Goal: Navigation & Orientation: Find specific page/section

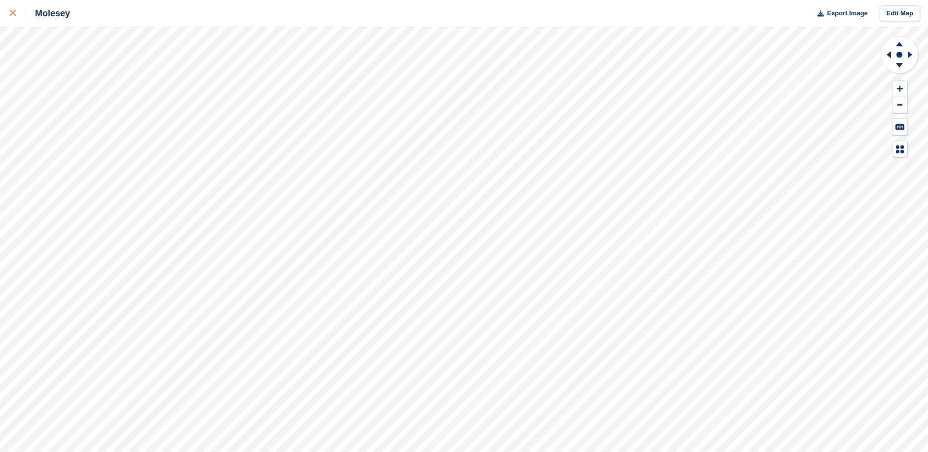
click at [11, 13] on icon at bounding box center [13, 13] width 6 height 6
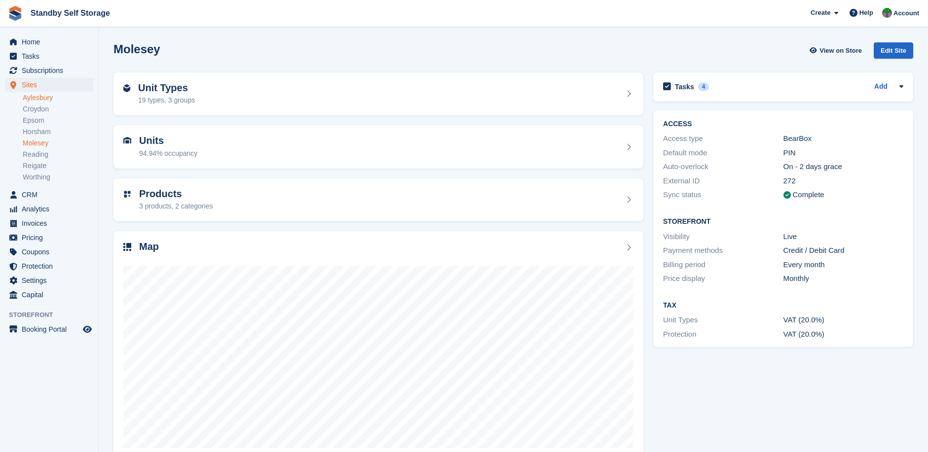
click at [50, 97] on link "Aylesbury" at bounding box center [58, 97] width 71 height 9
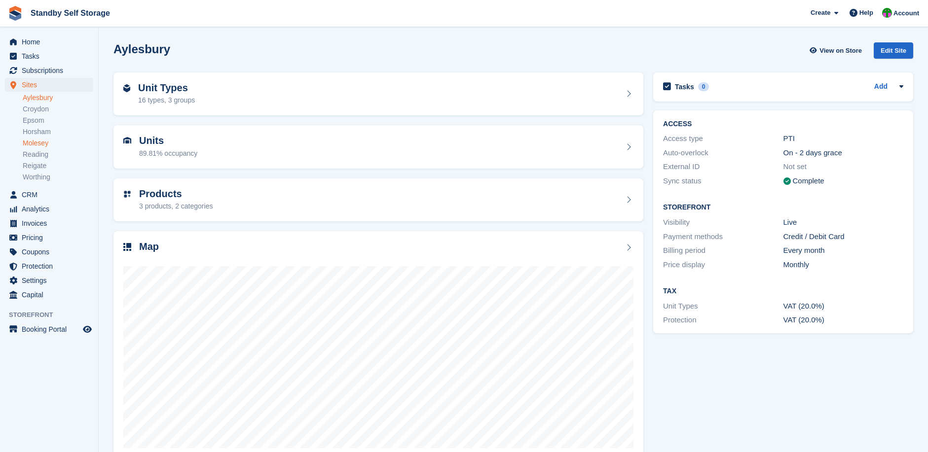
click at [34, 140] on link "Molesey" at bounding box center [58, 143] width 71 height 9
